Goal: Find contact information: Find contact information

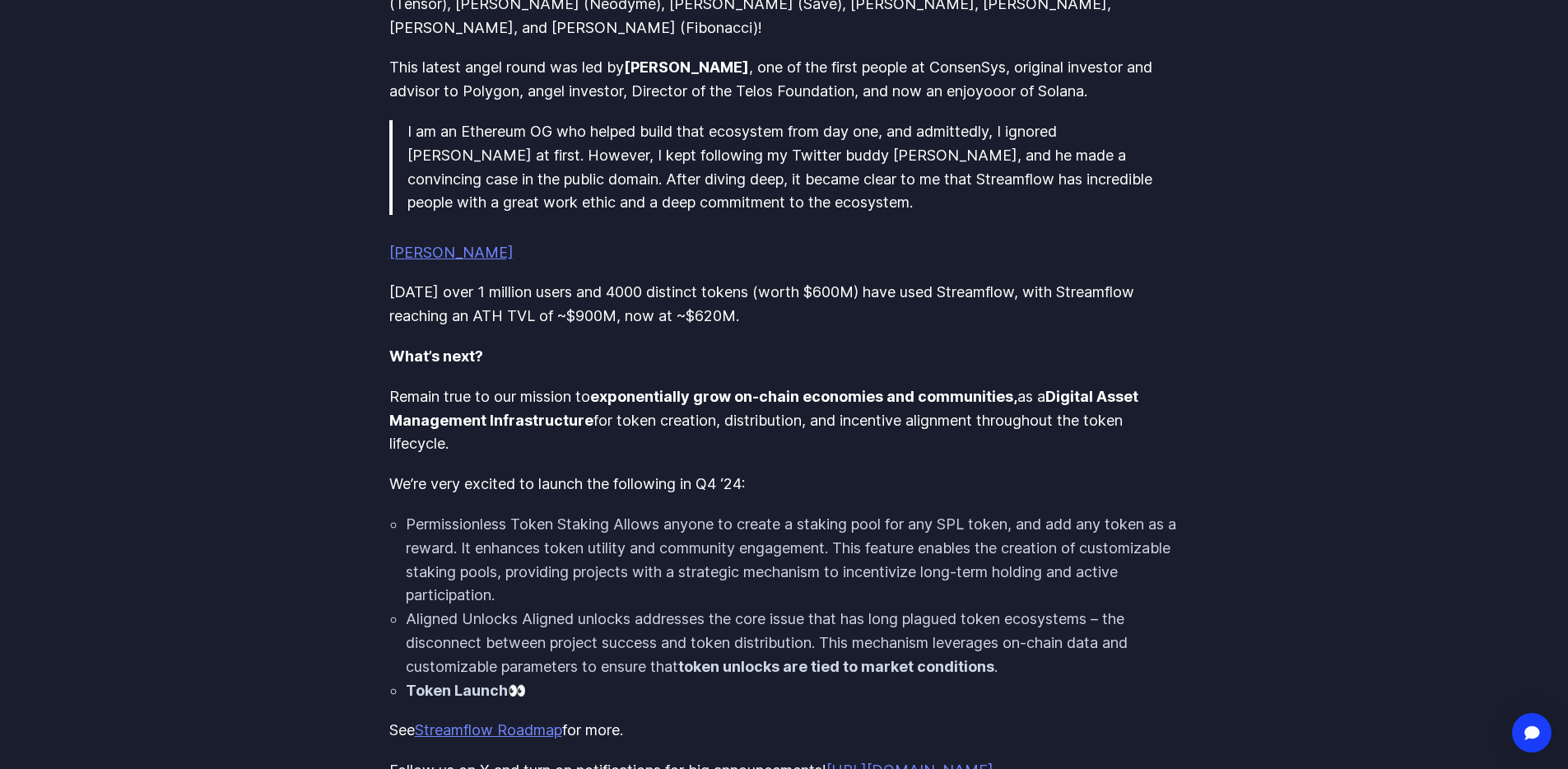
click at [430, 243] on link "[PERSON_NAME]" at bounding box center [451, 252] width 124 height 17
